Goal: Task Accomplishment & Management: Use online tool/utility

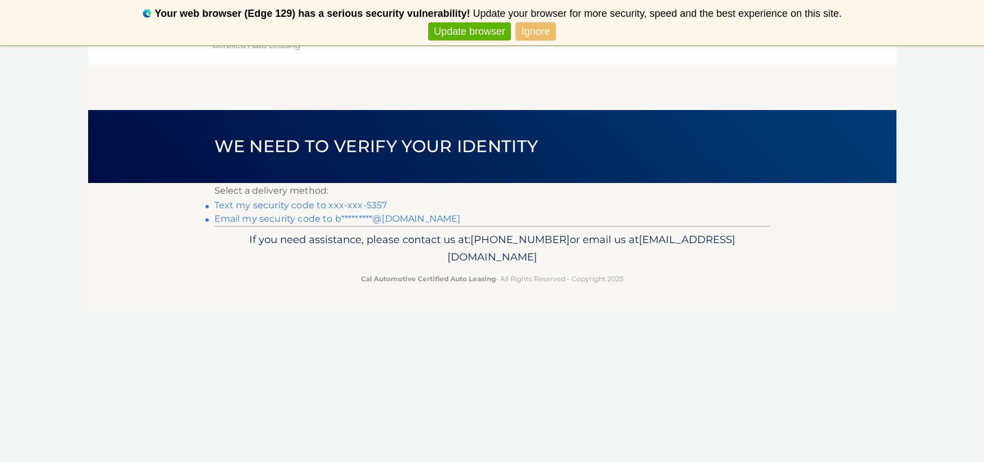
click at [338, 203] on link "Text my security code to xxx-xxx-5357" at bounding box center [300, 205] width 173 height 11
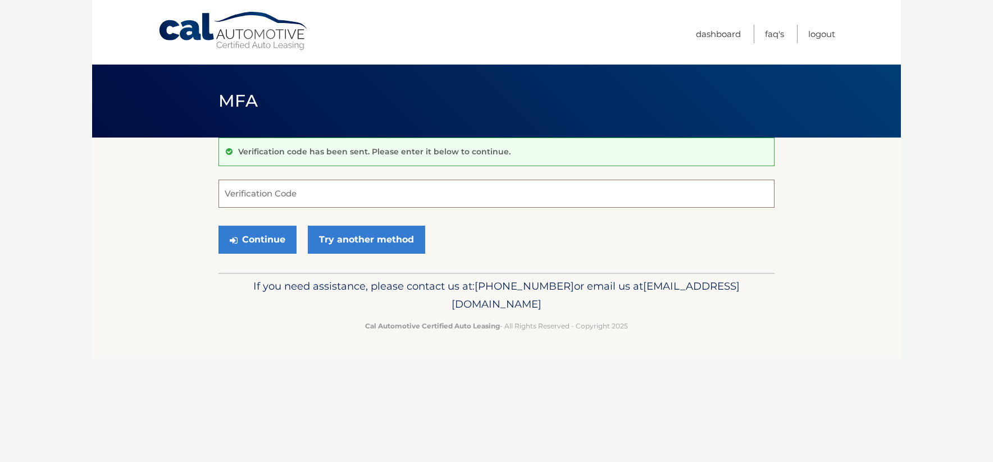
click at [276, 198] on input "Verification Code" at bounding box center [496, 194] width 556 height 28
type input "933100"
click at [239, 242] on button "Continue" at bounding box center [257, 240] width 78 height 28
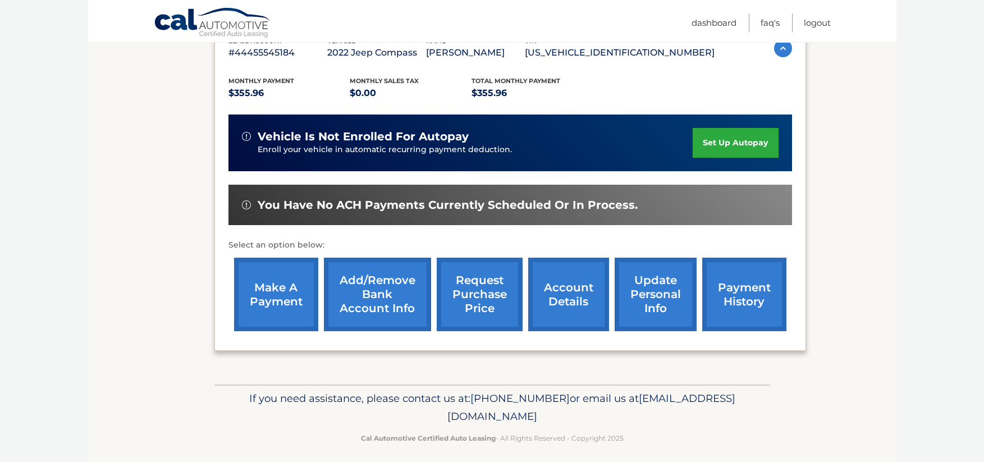
scroll to position [218, 0]
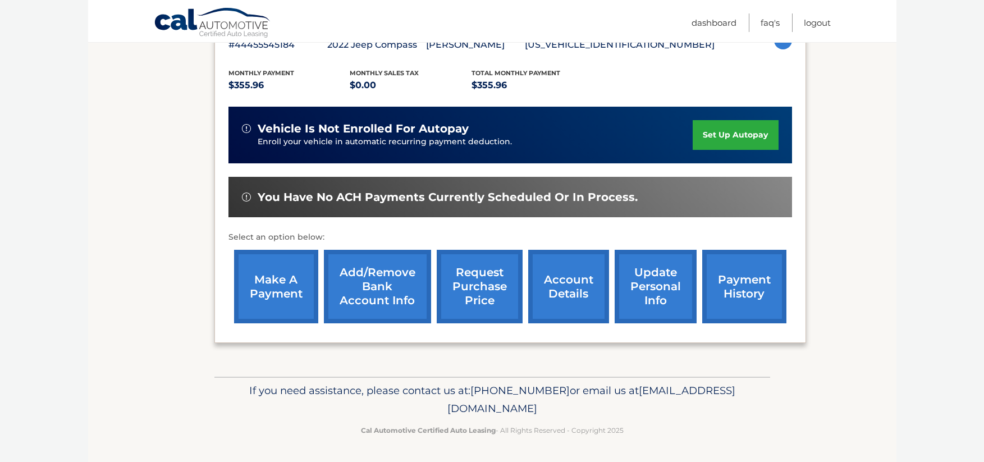
click at [262, 280] on link "make a payment" at bounding box center [276, 287] width 84 height 74
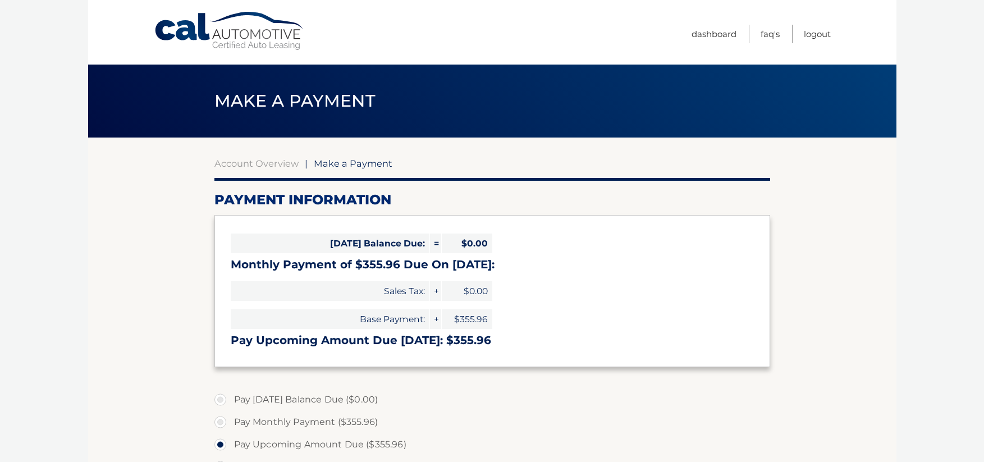
select select "MGFmYWZlNzctZjQ0YS00ZWUxLWE3MTctZGYxZGZhMTJlOTlh"
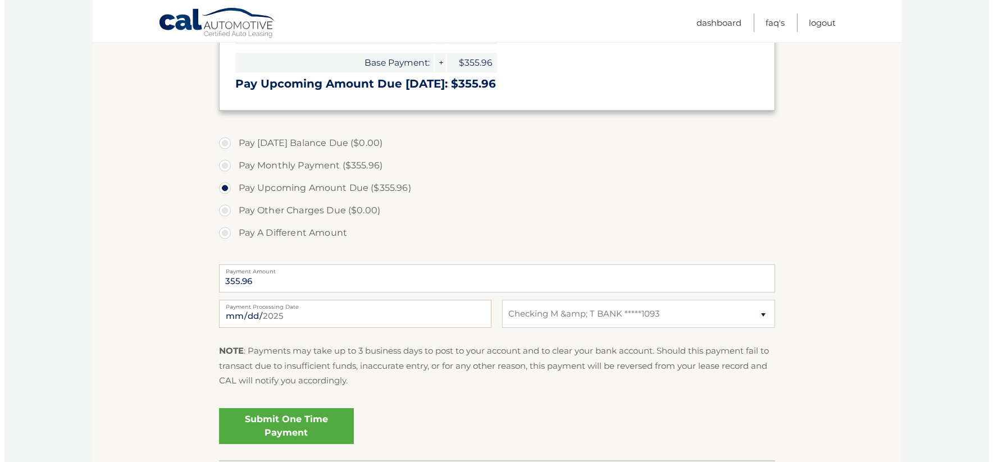
scroll to position [337, 0]
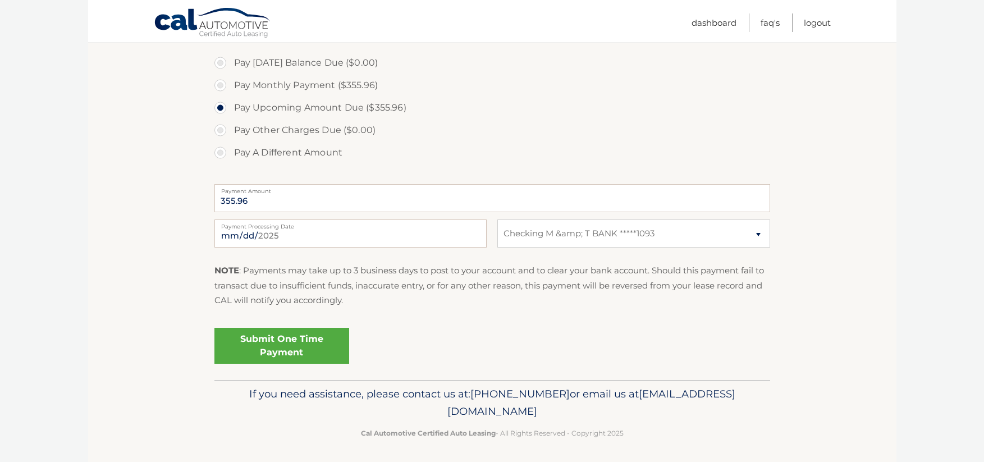
click at [291, 346] on link "Submit One Time Payment" at bounding box center [281, 346] width 135 height 36
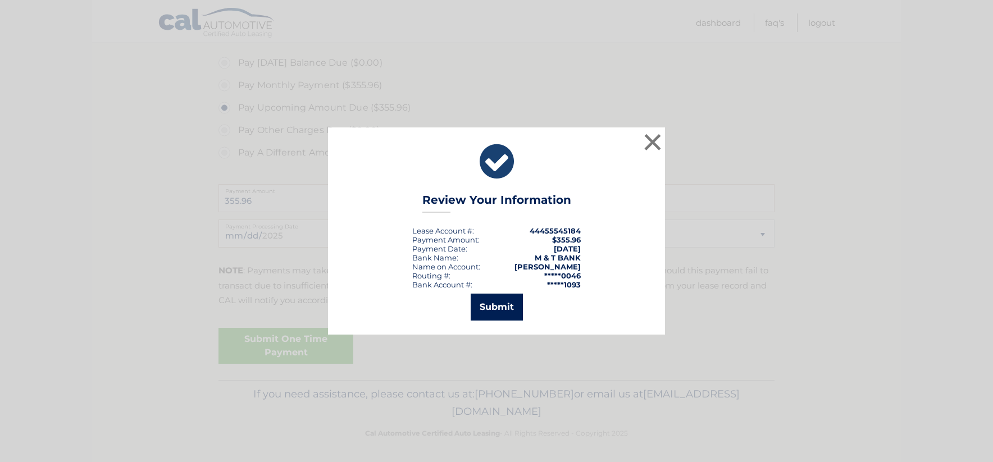
click at [509, 300] on button "Submit" at bounding box center [496, 307] width 52 height 27
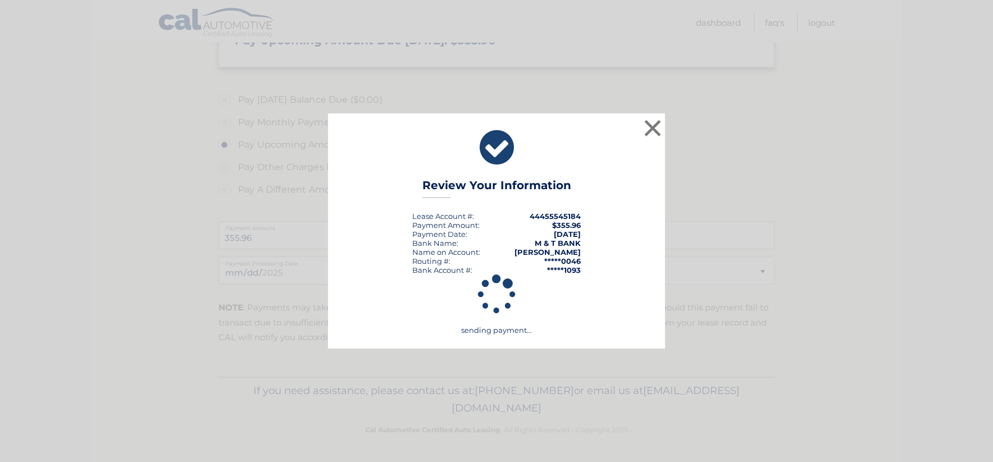
scroll to position [300, 0]
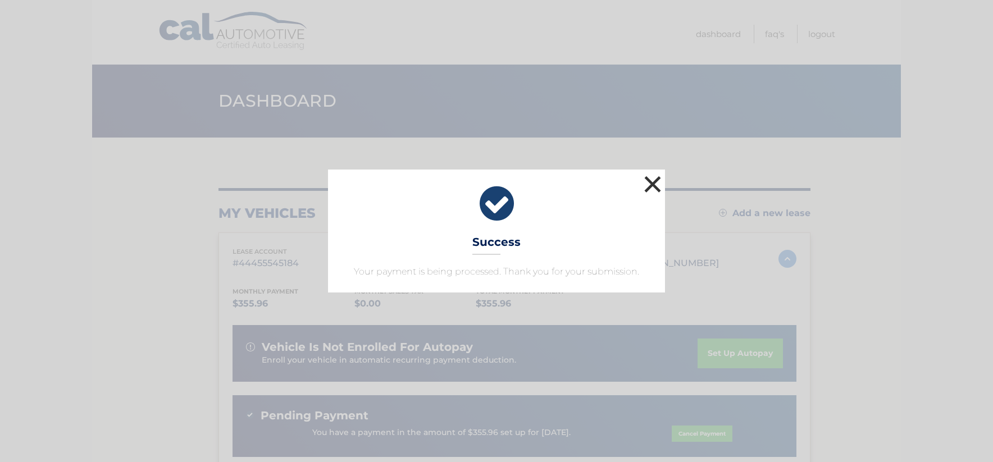
click at [655, 188] on button "×" at bounding box center [652, 184] width 22 height 22
